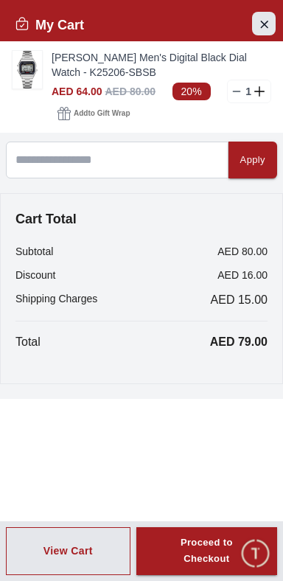
click at [264, 19] on icon "Close Account" at bounding box center [264, 24] width 12 height 18
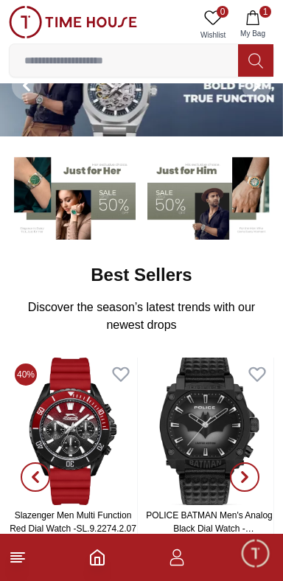
scroll to position [50, 0]
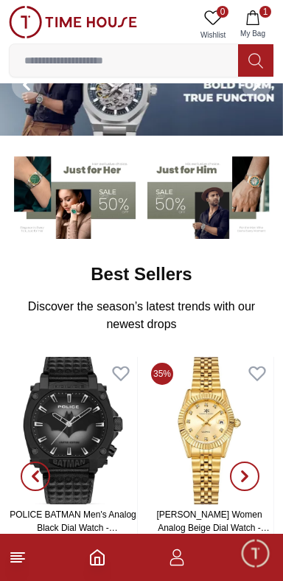
click at [21, 558] on line at bounding box center [17, 558] width 13 height 0
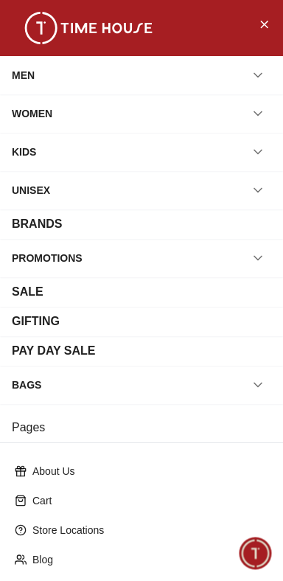
click at [26, 67] on div "MEN" at bounding box center [23, 75] width 23 height 27
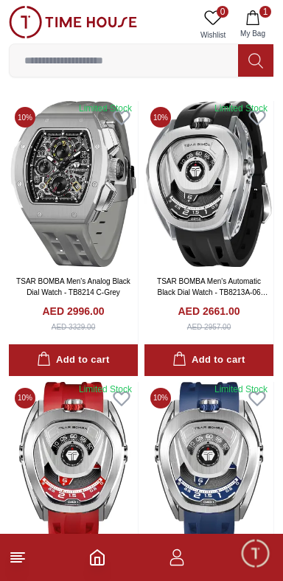
click at [18, 553] on line at bounding box center [17, 553] width 13 height 0
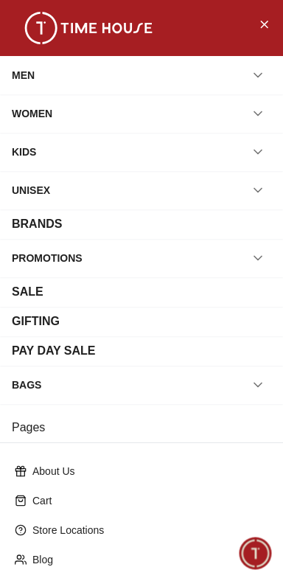
click at [35, 298] on div "SALE" at bounding box center [28, 292] width 32 height 18
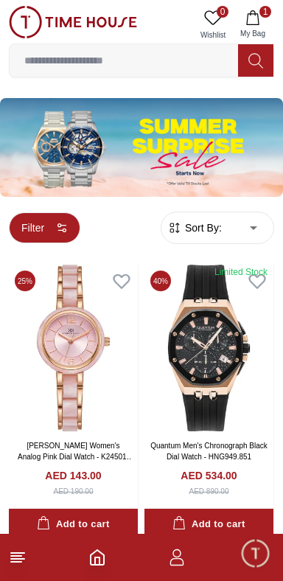
click at [65, 220] on button "Filter" at bounding box center [44, 227] width 71 height 31
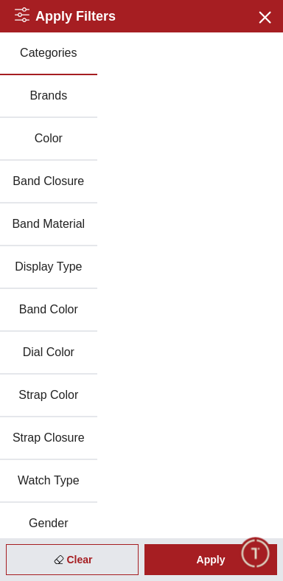
click at [49, 103] on button "Brands" at bounding box center [48, 96] width 97 height 43
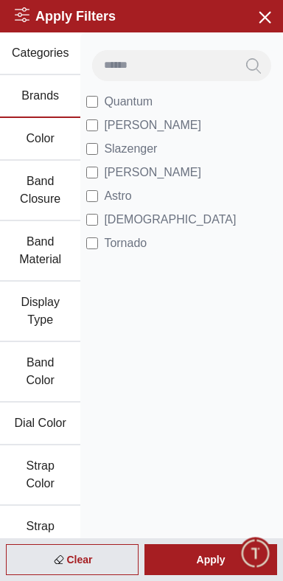
click at [141, 65] on input at bounding box center [164, 64] width 144 height 29
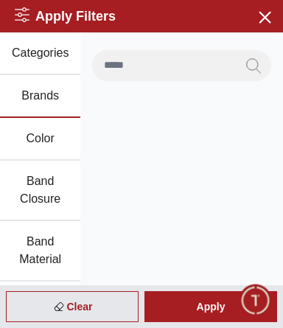
type input "*****"
click at [236, 50] on button "Search" at bounding box center [253, 65] width 35 height 31
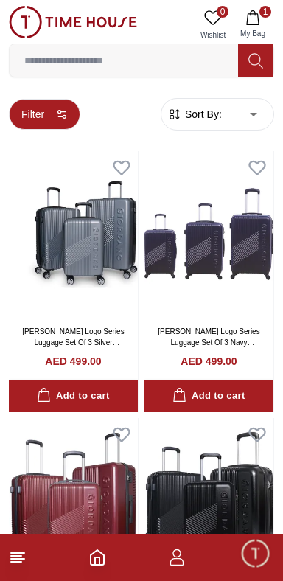
click at [56, 111] on button "Filter" at bounding box center [44, 114] width 71 height 31
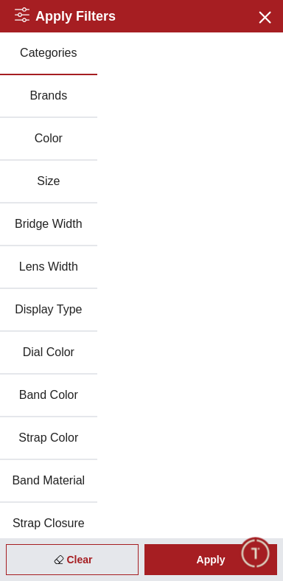
click at [47, 97] on button "Brands" at bounding box center [48, 96] width 97 height 43
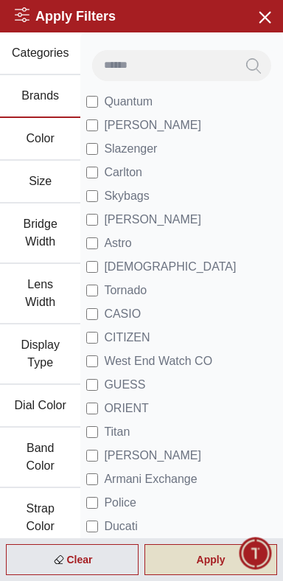
click at [206, 558] on div "Apply" at bounding box center [210, 559] width 133 height 31
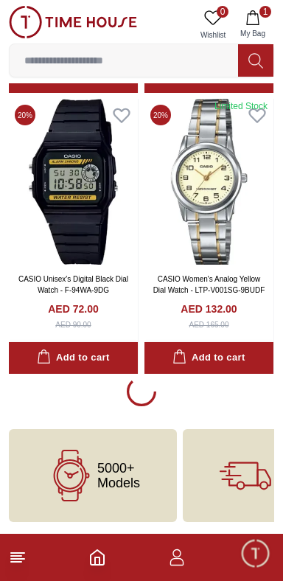
scroll to position [2679, 0]
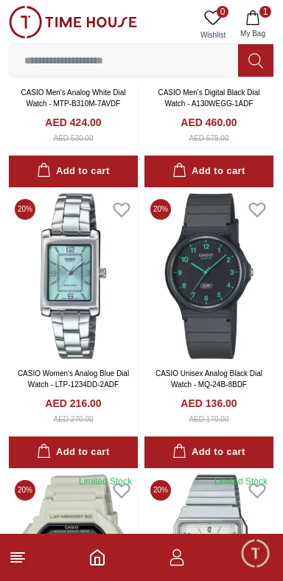
scroll to position [3332, 0]
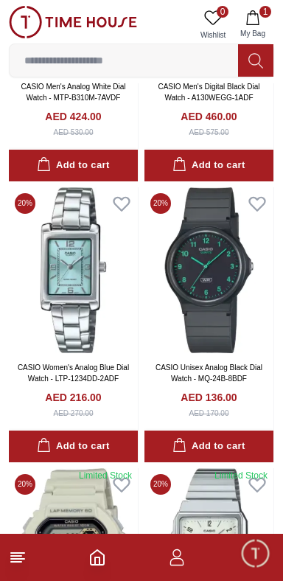
click at [18, 561] on line at bounding box center [16, 561] width 10 height 0
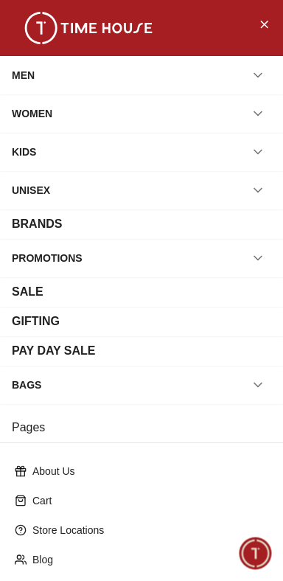
click at [28, 66] on div "MEN" at bounding box center [23, 75] width 23 height 27
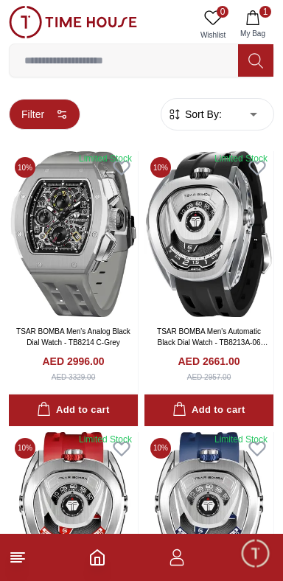
click at [60, 102] on button "Filter" at bounding box center [44, 114] width 71 height 31
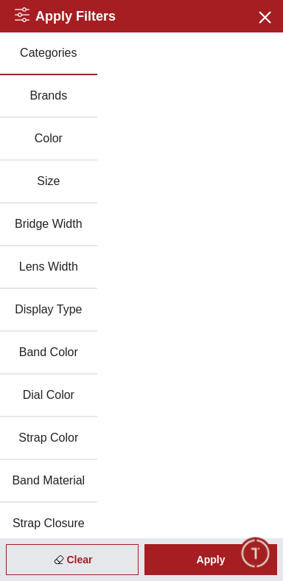
click at [59, 93] on button "Brands" at bounding box center [48, 96] width 97 height 43
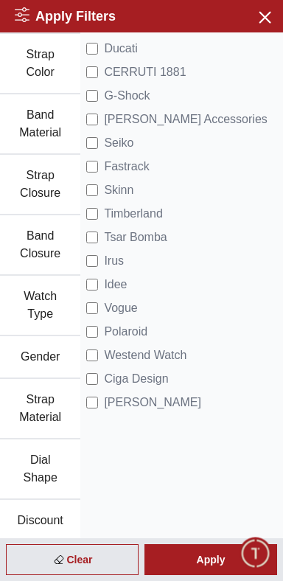
scroll to position [516, 0]
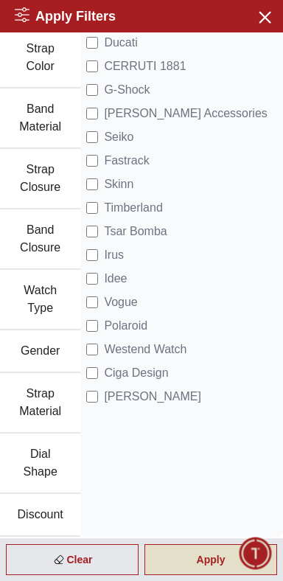
click at [205, 558] on div "Apply" at bounding box center [210, 559] width 133 height 31
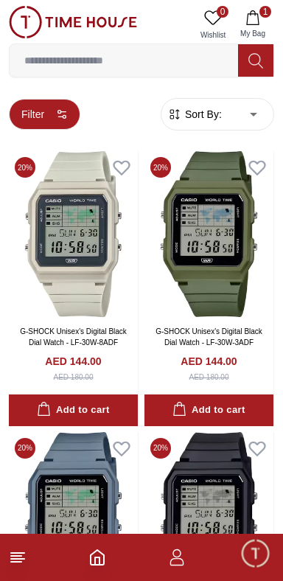
click at [74, 111] on button "Filter" at bounding box center [44, 114] width 71 height 31
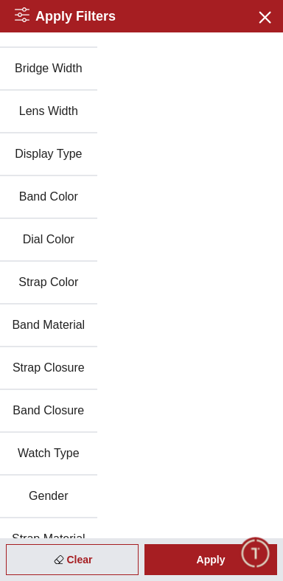
scroll to position [0, 0]
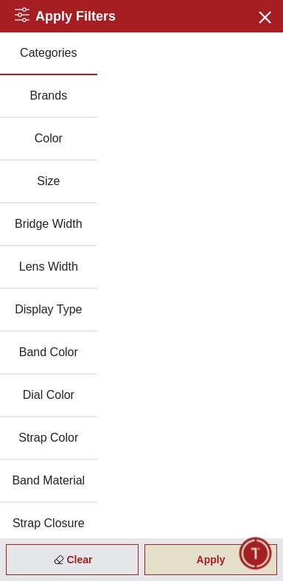
click at [212, 552] on div "Apply" at bounding box center [210, 559] width 133 height 31
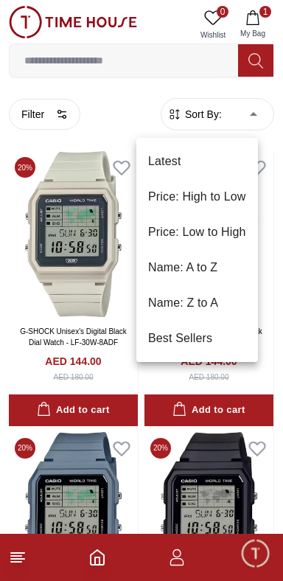
click at [165, 223] on li "Price: Low to High" at bounding box center [197, 231] width 122 height 35
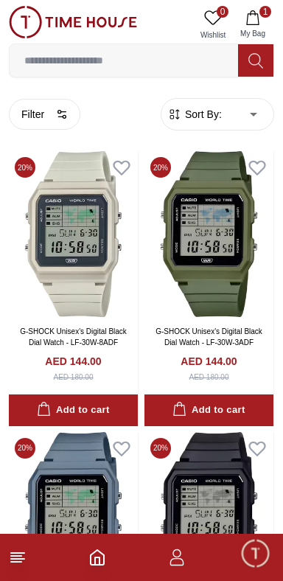
type input "*"
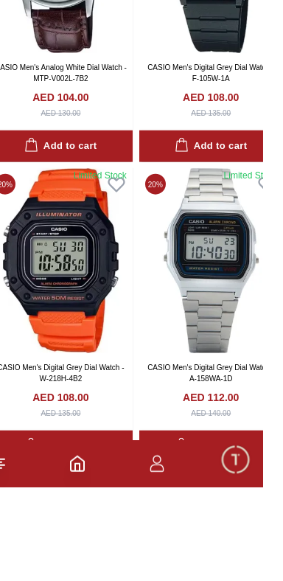
scroll to position [1990, 0]
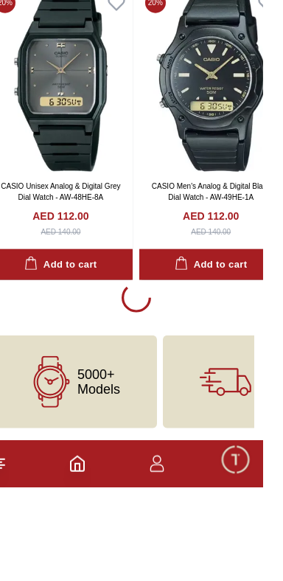
scroll to position [2879, 0]
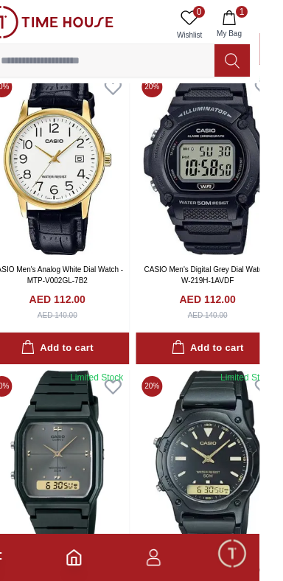
scroll to position [2473, 0]
